Goal: Task Accomplishment & Management: Use online tool/utility

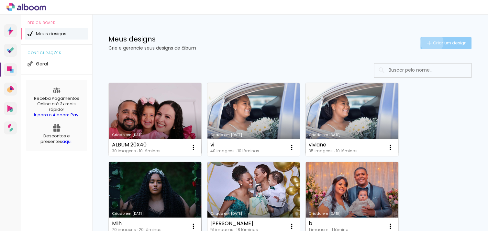
click at [426, 42] on iron-icon at bounding box center [430, 43] width 8 height 8
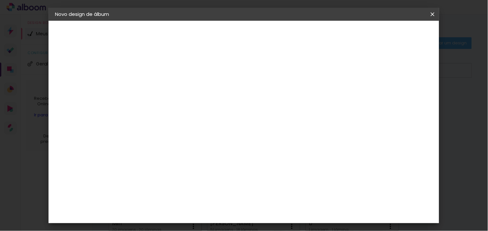
click at [161, 86] on input at bounding box center [161, 87] width 0 height 10
type input "a"
type input "A"
type paper-input "A"
click at [0, 0] on iron-icon at bounding box center [0, 0] width 0 height 0
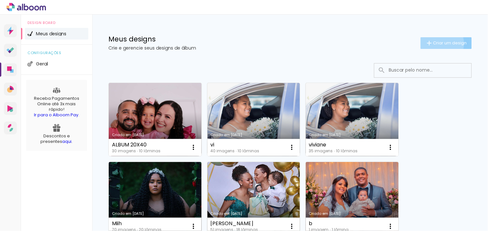
click at [426, 43] on iron-icon at bounding box center [430, 43] width 8 height 8
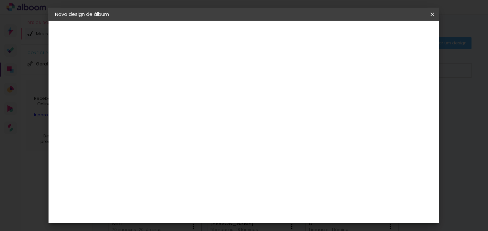
click at [161, 87] on input "A" at bounding box center [161, 87] width 0 height 10
type input "[PERSON_NAME]"
type paper-input "[PERSON_NAME]"
click at [0, 0] on slot "Avançar" at bounding box center [0, 0] width 0 height 0
drag, startPoint x: 484, startPoint y: 119, endPoint x: 478, endPoint y: 102, distance: 17.5
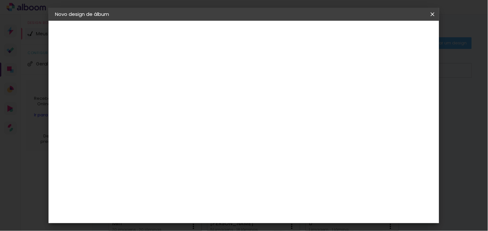
click at [478, 102] on iron-overlay-backdrop at bounding box center [244, 115] width 488 height 231
click at [282, 102] on paper-item "Tamanho Livre" at bounding box center [251, 98] width 62 height 14
click at [0, 0] on slot "Tamanho Livre" at bounding box center [0, 0] width 0 height 0
click at [282, 38] on paper-button "Avançar" at bounding box center [267, 34] width 32 height 11
click at [147, 173] on input "30" at bounding box center [140, 177] width 17 height 10
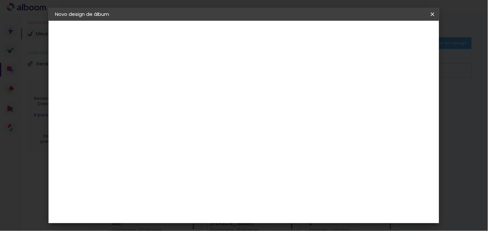
type input "3"
type input "15"
type paper-input "15"
click at [287, 201] on input "60" at bounding box center [279, 199] width 17 height 10
type input "6"
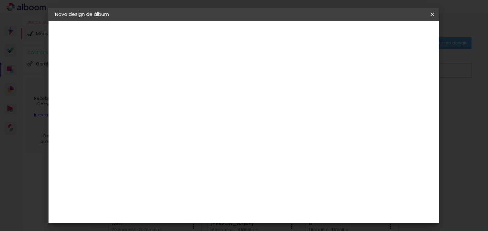
scroll to position [98, 0]
type input "42"
type paper-input "42"
click at [398, 37] on paper-button "Iniciar design" at bounding box center [377, 34] width 42 height 11
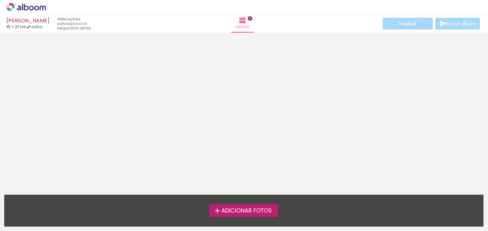
click at [241, 209] on span "Adicionar Fotos" at bounding box center [247, 211] width 51 height 6
click at [0, 0] on input "file" at bounding box center [0, 0] width 0 height 0
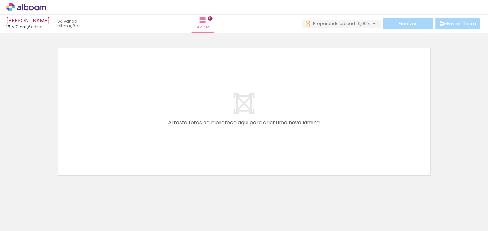
scroll to position [0, 40]
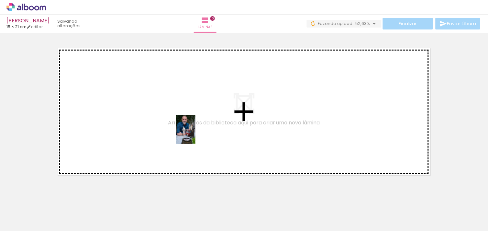
drag, startPoint x: 208, startPoint y: 210, endPoint x: 196, endPoint y: 134, distance: 76.1
click at [196, 134] on quentale-workspace at bounding box center [244, 115] width 488 height 231
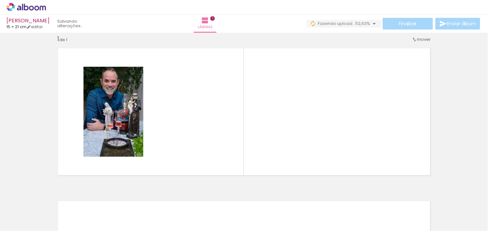
scroll to position [8, 0]
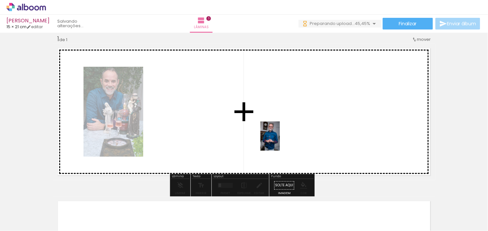
drag, startPoint x: 387, startPoint y: 205, endPoint x: 267, endPoint y: 139, distance: 137.7
click at [267, 139] on quentale-workspace at bounding box center [244, 115] width 488 height 231
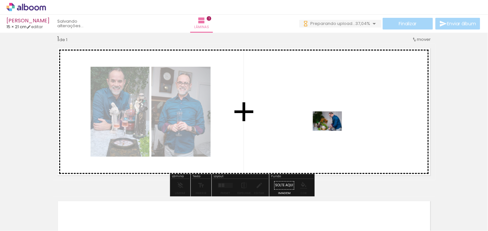
drag, startPoint x: 428, startPoint y: 215, endPoint x: 332, endPoint y: 131, distance: 128.5
click at [332, 131] on quentale-workspace at bounding box center [244, 115] width 488 height 231
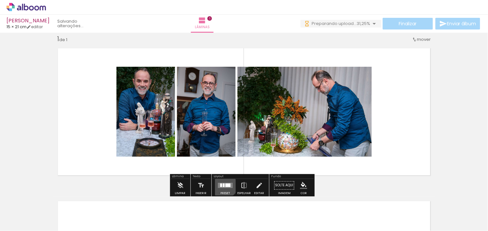
click at [222, 183] on quentale-layouter at bounding box center [225, 185] width 15 height 5
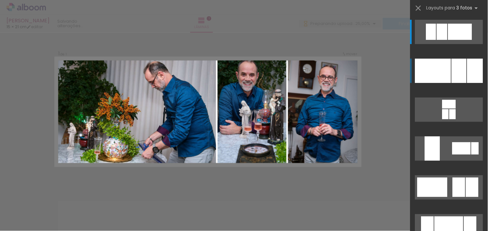
click at [456, 67] on div at bounding box center [459, 71] width 15 height 24
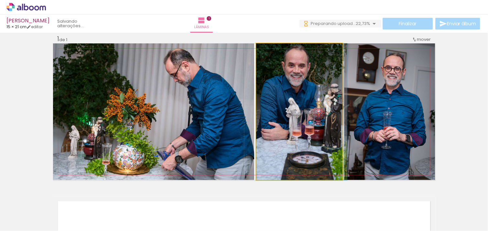
drag, startPoint x: 305, startPoint y: 102, endPoint x: 308, endPoint y: 109, distance: 7.7
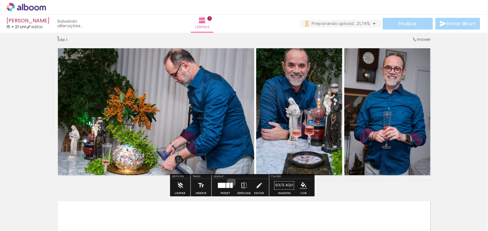
click at [230, 182] on div at bounding box center [225, 185] width 17 height 13
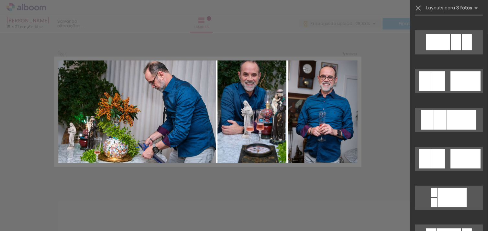
scroll to position [461, 0]
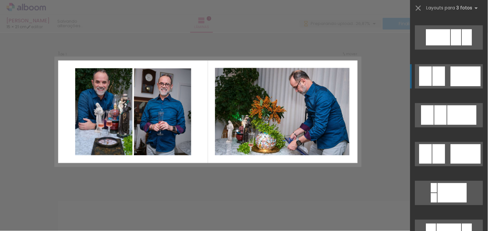
click at [451, 45] on div at bounding box center [456, 37] width 10 height 16
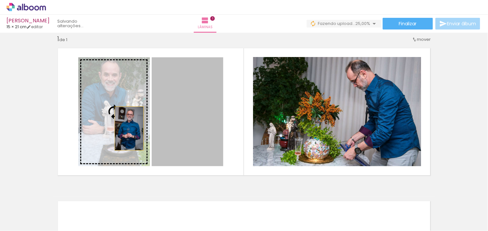
drag, startPoint x: 198, startPoint y: 137, endPoint x: 126, endPoint y: 128, distance: 73.1
click at [0, 0] on slot at bounding box center [0, 0] width 0 height 0
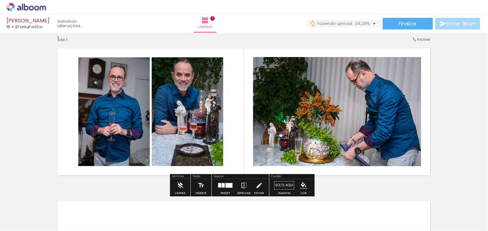
drag, startPoint x: 477, startPoint y: 118, endPoint x: 481, endPoint y: 118, distance: 3.9
click at [481, 118] on div "Inserir lâmina 1 de 1" at bounding box center [244, 180] width 488 height 306
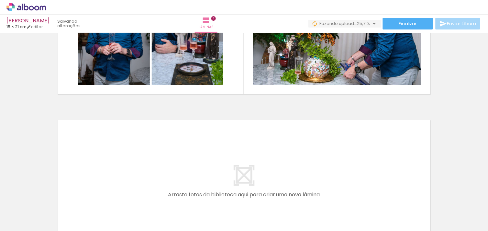
scroll to position [94, 0]
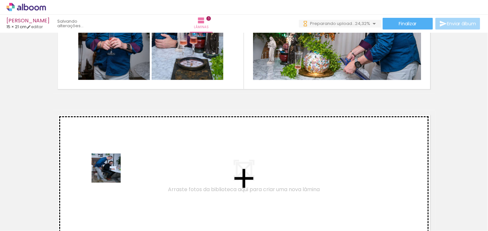
drag, startPoint x: 98, startPoint y: 209, endPoint x: 118, endPoint y: 164, distance: 49.3
click at [118, 164] on quentale-workspace at bounding box center [244, 115] width 488 height 231
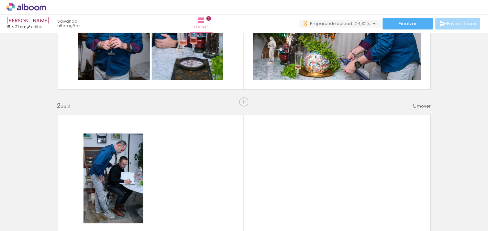
scroll to position [161, 0]
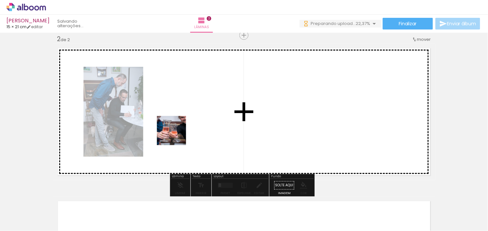
drag, startPoint x: 136, startPoint y: 222, endPoint x: 177, endPoint y: 132, distance: 99.1
click at [177, 132] on quentale-workspace at bounding box center [244, 115] width 488 height 231
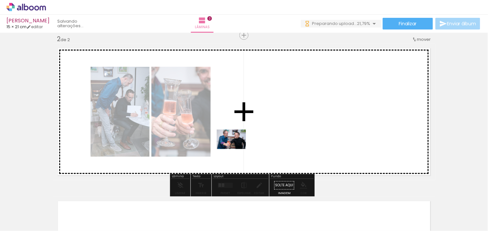
drag, startPoint x: 170, startPoint y: 211, endPoint x: 285, endPoint y: 120, distance: 146.8
click at [285, 120] on quentale-workspace at bounding box center [244, 115] width 488 height 231
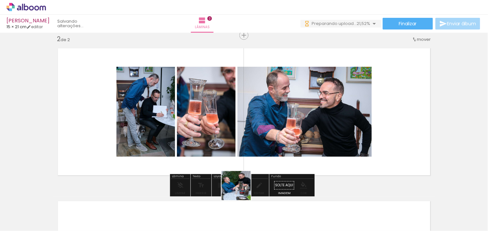
drag, startPoint x: 243, startPoint y: 221, endPoint x: 217, endPoint y: 122, distance: 101.7
click at [217, 122] on quentale-workspace at bounding box center [244, 115] width 488 height 231
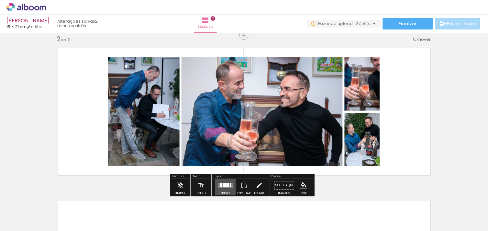
click at [226, 184] on div at bounding box center [226, 185] width 6 height 4
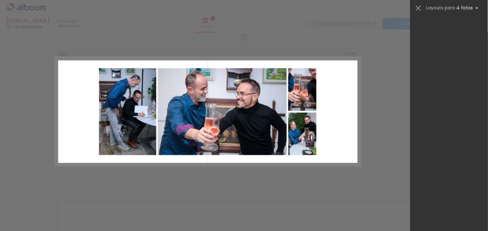
scroll to position [0, 0]
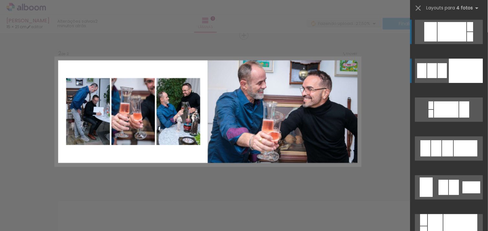
click at [446, 44] on quentale-layouter at bounding box center [449, 32] width 68 height 24
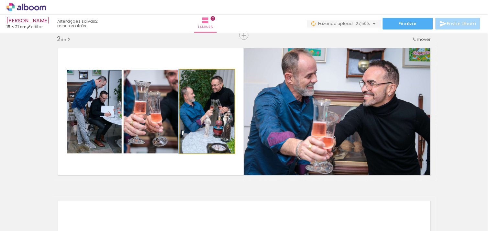
drag, startPoint x: 179, startPoint y: 112, endPoint x: 178, endPoint y: 117, distance: 4.9
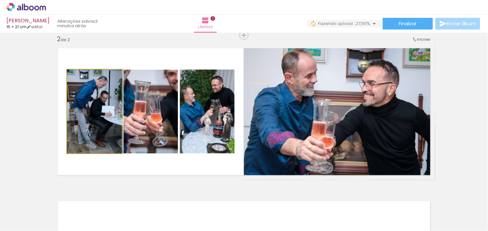
drag, startPoint x: 111, startPoint y: 121, endPoint x: 115, endPoint y: 121, distance: 3.9
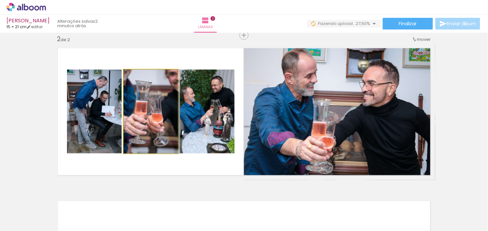
drag, startPoint x: 128, startPoint y: 119, endPoint x: 134, endPoint y: 119, distance: 6.2
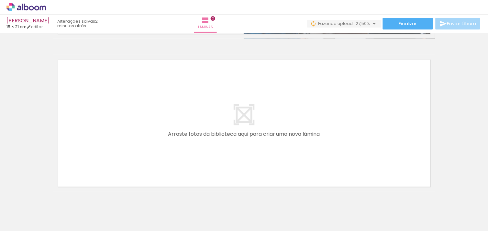
scroll to position [0, 235]
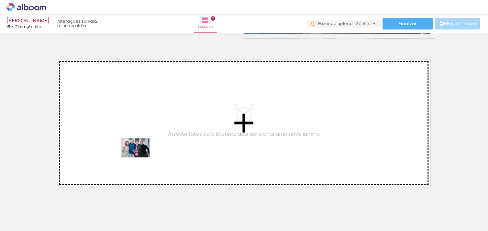
drag, startPoint x: 129, startPoint y: 212, endPoint x: 140, endPoint y: 157, distance: 55.9
click at [140, 157] on quentale-workspace at bounding box center [244, 115] width 488 height 231
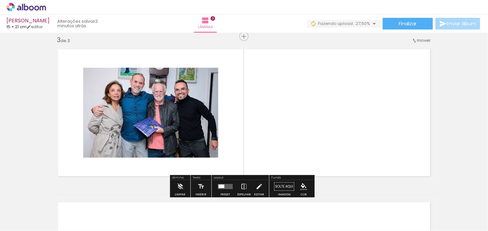
scroll to position [313, 0]
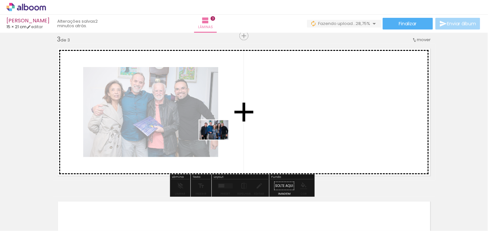
drag, startPoint x: 163, startPoint y: 214, endPoint x: 263, endPoint y: 122, distance: 136.2
click at [263, 122] on quentale-workspace at bounding box center [244, 115] width 488 height 231
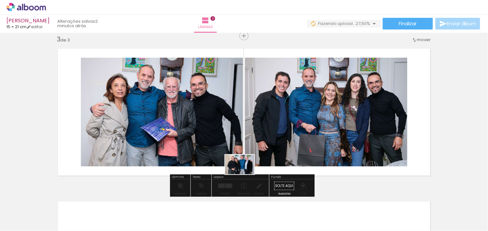
drag, startPoint x: 264, startPoint y: 215, endPoint x: 189, endPoint y: 102, distance: 135.5
click at [189, 102] on quentale-workspace at bounding box center [244, 115] width 488 height 231
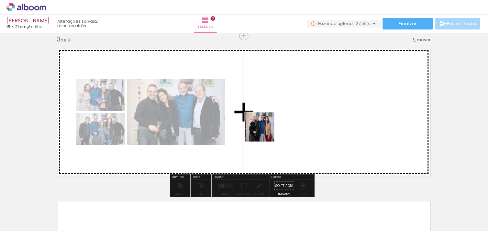
drag, startPoint x: 307, startPoint y: 207, endPoint x: 261, endPoint y: 123, distance: 95.5
click at [261, 123] on quentale-workspace at bounding box center [244, 115] width 488 height 231
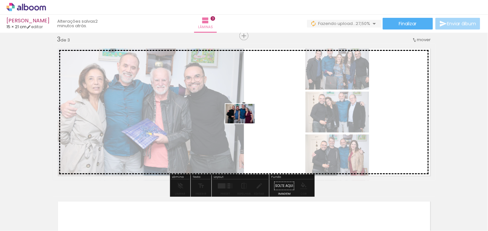
drag, startPoint x: 337, startPoint y: 211, endPoint x: 245, endPoint y: 123, distance: 126.7
click at [245, 123] on quentale-workspace at bounding box center [244, 115] width 488 height 231
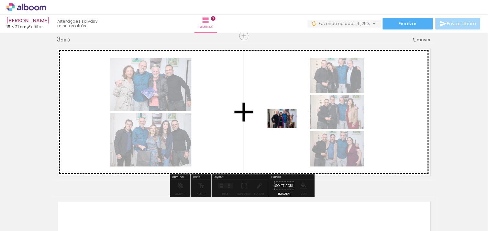
drag, startPoint x: 375, startPoint y: 208, endPoint x: 259, endPoint y: 122, distance: 143.6
click at [259, 122] on quentale-workspace at bounding box center [244, 115] width 488 height 231
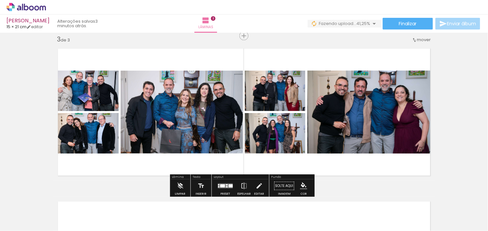
click at [224, 184] on quentale-layouter at bounding box center [225, 185] width 15 height 5
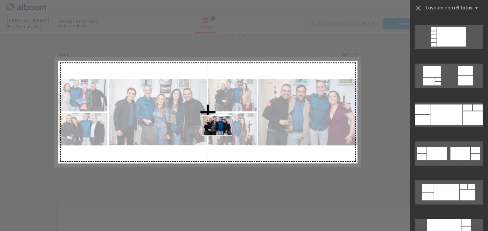
scroll to position [0, 0]
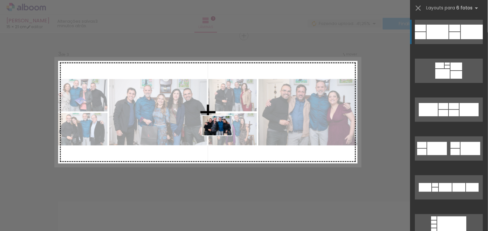
drag, startPoint x: 222, startPoint y: 213, endPoint x: 222, endPoint y: 135, distance: 77.7
click at [222, 135] on quentale-workspace at bounding box center [244, 115] width 488 height 231
drag, startPoint x: 217, startPoint y: 211, endPoint x: 160, endPoint y: 133, distance: 97.5
click at [160, 133] on quentale-workspace at bounding box center [244, 115] width 488 height 231
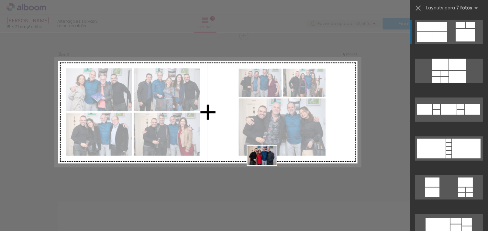
drag, startPoint x: 290, startPoint y: 216, endPoint x: 203, endPoint y: 76, distance: 164.9
click at [203, 76] on quentale-workspace at bounding box center [244, 115] width 488 height 231
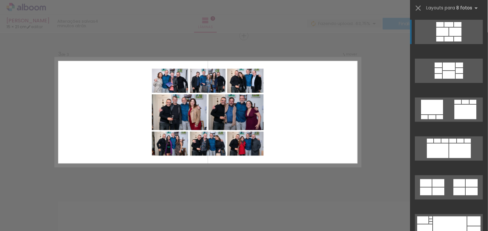
click at [249, 172] on div "Confirmar Cancelar" at bounding box center [244, 32] width 488 height 627
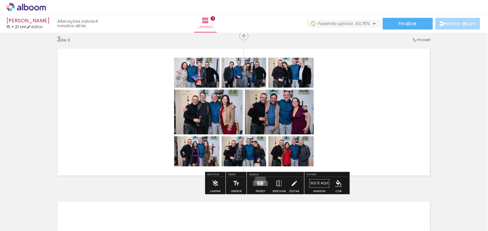
click at [259, 179] on div at bounding box center [260, 183] width 17 height 13
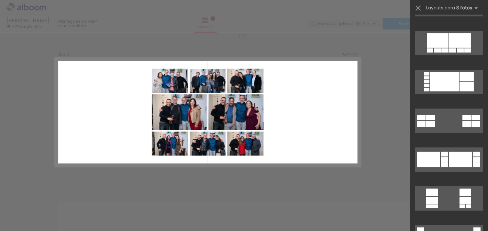
scroll to position [567, 0]
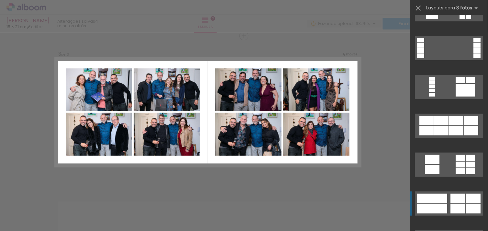
click at [438, 15] on div at bounding box center [433, 10] width 12 height 7
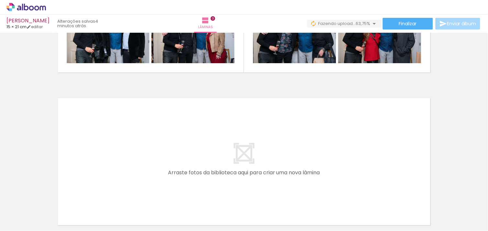
scroll to position [430, 0]
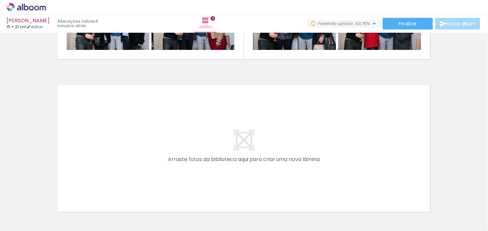
click at [251, 148] on quentale-workspace at bounding box center [244, 115] width 488 height 231
click at [277, 176] on quentale-workspace at bounding box center [244, 115] width 488 height 231
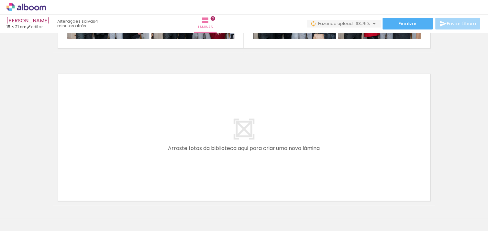
scroll to position [444, 0]
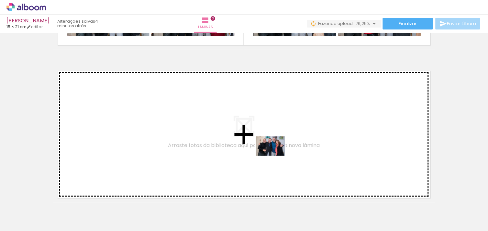
drag, startPoint x: 325, startPoint y: 211, endPoint x: 276, endPoint y: 156, distance: 74.0
click at [276, 156] on quentale-workspace at bounding box center [244, 115] width 488 height 231
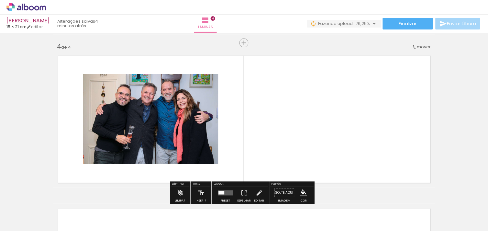
scroll to position [467, 0]
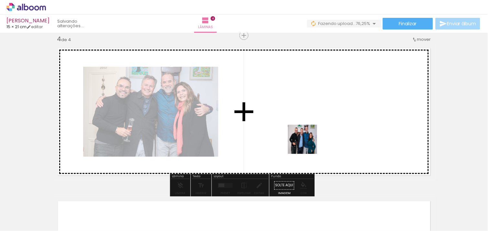
drag, startPoint x: 368, startPoint y: 211, endPoint x: 308, endPoint y: 144, distance: 90.6
click at [308, 144] on quentale-workspace at bounding box center [244, 115] width 488 height 231
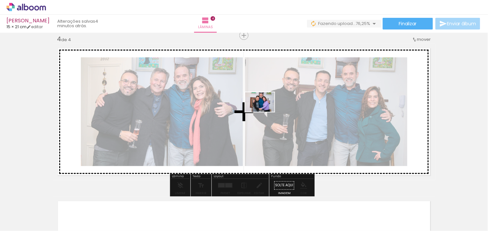
drag, startPoint x: 355, startPoint y: 172, endPoint x: 265, endPoint y: 112, distance: 108.2
click at [265, 112] on quentale-workspace at bounding box center [244, 115] width 488 height 231
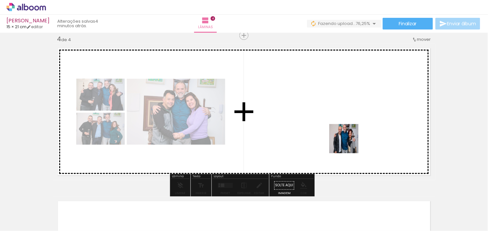
drag, startPoint x: 439, startPoint y: 209, endPoint x: 349, endPoint y: 143, distance: 111.7
click at [349, 143] on quentale-workspace at bounding box center [244, 115] width 488 height 231
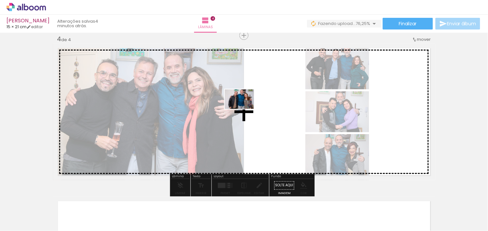
drag, startPoint x: 480, startPoint y: 205, endPoint x: 245, endPoint y: 109, distance: 254.5
click at [245, 109] on quentale-workspace at bounding box center [244, 115] width 488 height 231
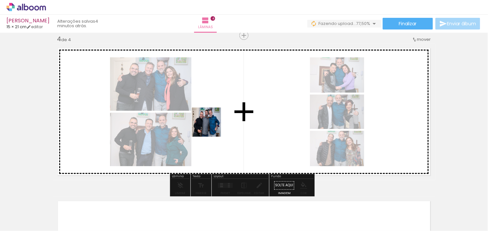
drag, startPoint x: 183, startPoint y: 206, endPoint x: 211, endPoint y: 127, distance: 83.8
click at [211, 127] on quentale-workspace at bounding box center [244, 115] width 488 height 231
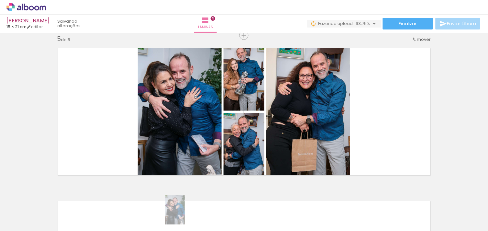
scroll to position [0, 747]
